Goal: Task Accomplishment & Management: Manage account settings

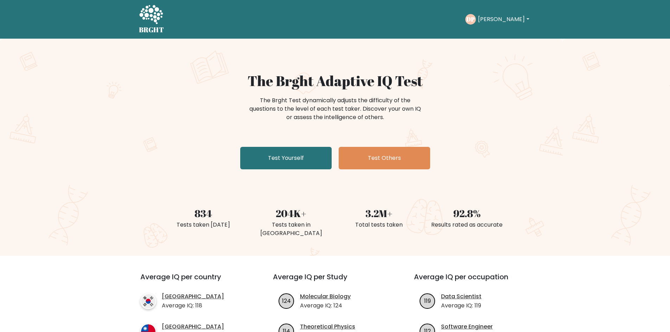
click at [522, 19] on button "[PERSON_NAME]" at bounding box center [503, 19] width 55 height 9
click at [510, 43] on link "Profile" at bounding box center [493, 45] width 56 height 11
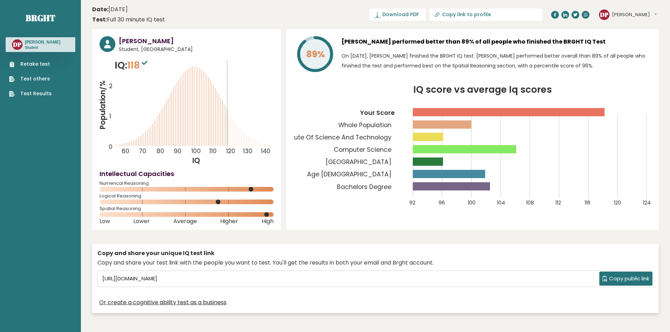
click at [584, 172] on icon "IQ score vs average Iq scores 92 96 100 104 108 112 116 120 124 Your Score Whol…" at bounding box center [471, 149] width 357 height 129
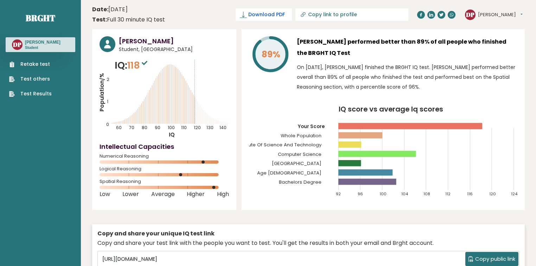
click at [285, 11] on span "Download PDF" at bounding box center [266, 14] width 37 height 7
click at [513, 13] on button "[PERSON_NAME]" at bounding box center [500, 14] width 45 height 7
click at [495, 37] on link "Profile" at bounding box center [496, 36] width 36 height 10
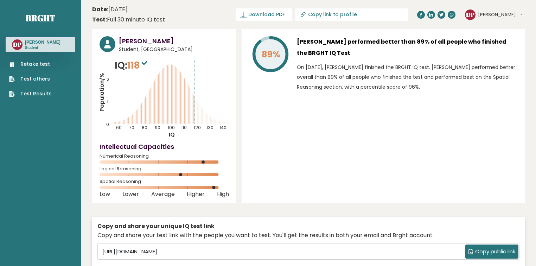
click at [508, 13] on button "[PERSON_NAME]" at bounding box center [500, 14] width 45 height 7
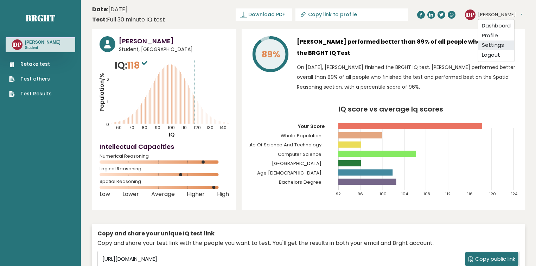
click at [495, 42] on link "Settings" at bounding box center [496, 45] width 36 height 10
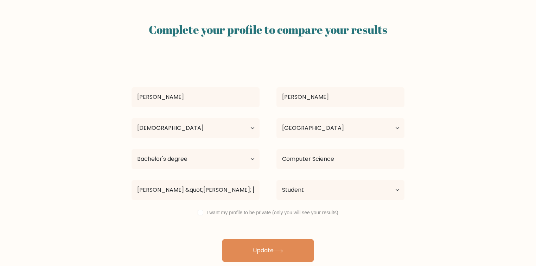
select select "25_34"
select select "PH"
select select "bachelors_degree"
select select "student"
click at [194, 133] on select "Age Under 18 years old 18-24 years old 25-34 years old 35-44 years old 45-54 ye…" at bounding box center [195, 128] width 128 height 20
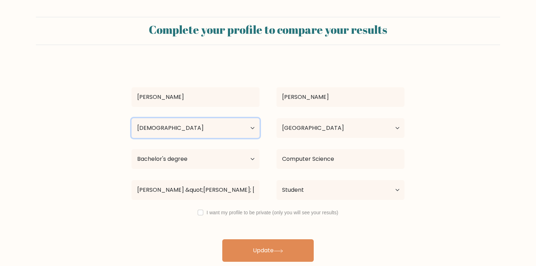
select select "18_24"
click at [131, 118] on select "Age Under 18 years old 18-24 years old 25-34 years old 35-44 years old 45-54 ye…" at bounding box center [195, 128] width 128 height 20
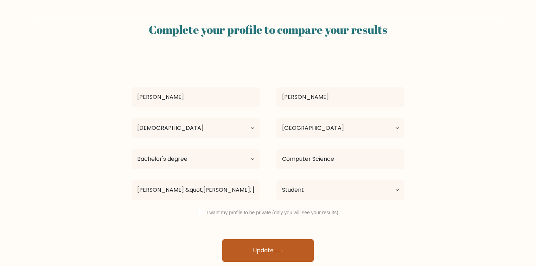
click at [264, 250] on button "Update" at bounding box center [267, 250] width 91 height 22
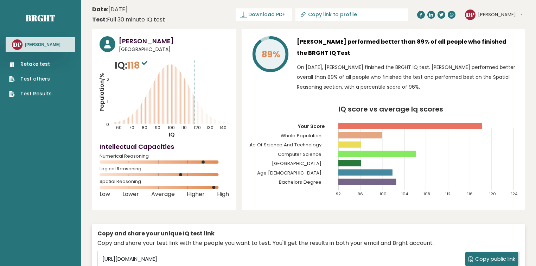
click at [372, 16] on input "Copy link to profile" at bounding box center [356, 15] width 96 height 6
type input "[URL][DOMAIN_NAME][PERSON_NAME]"
